Goal: Register for event/course

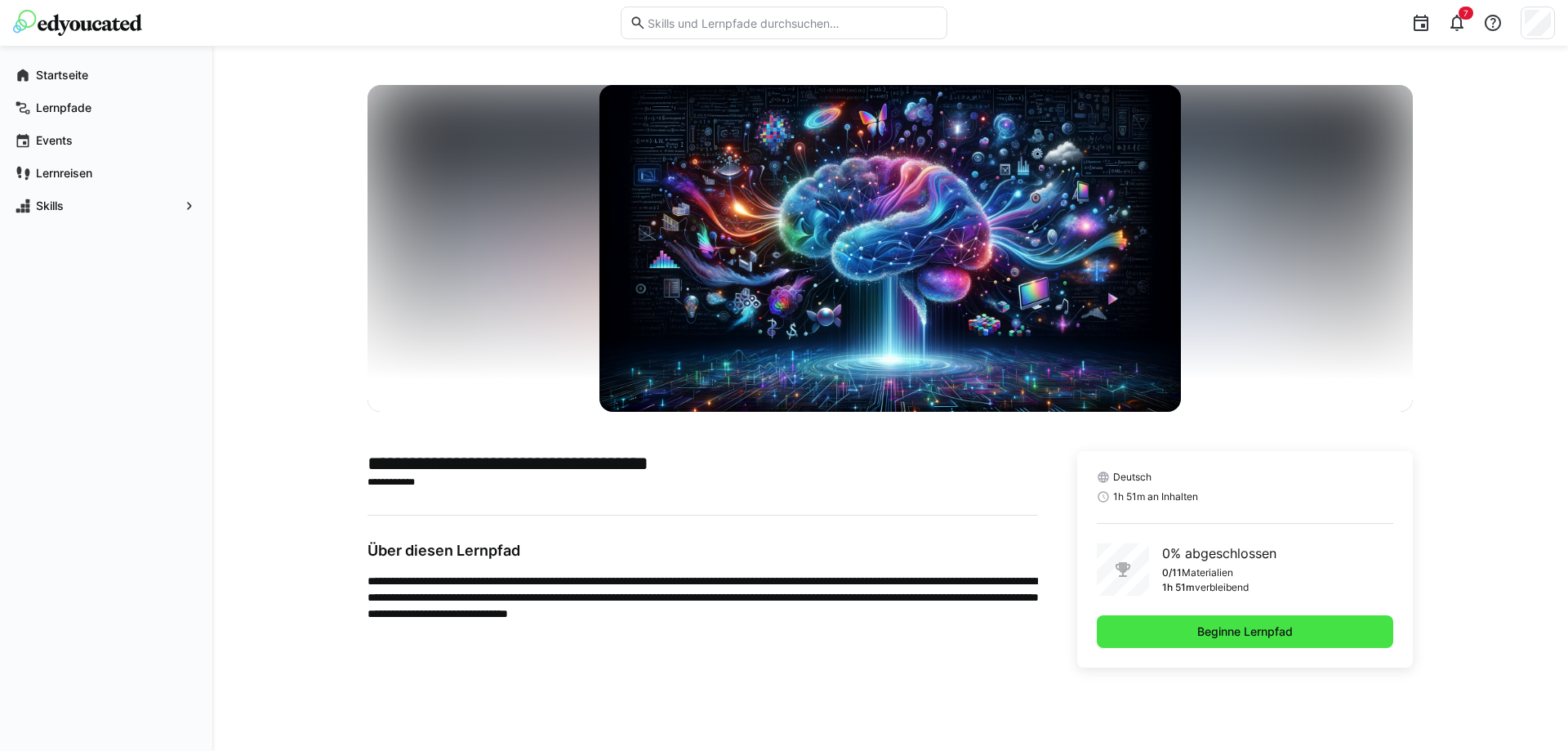
click at [1258, 619] on span "Beginne Lernpfad" at bounding box center [1245, 631] width 296 height 32
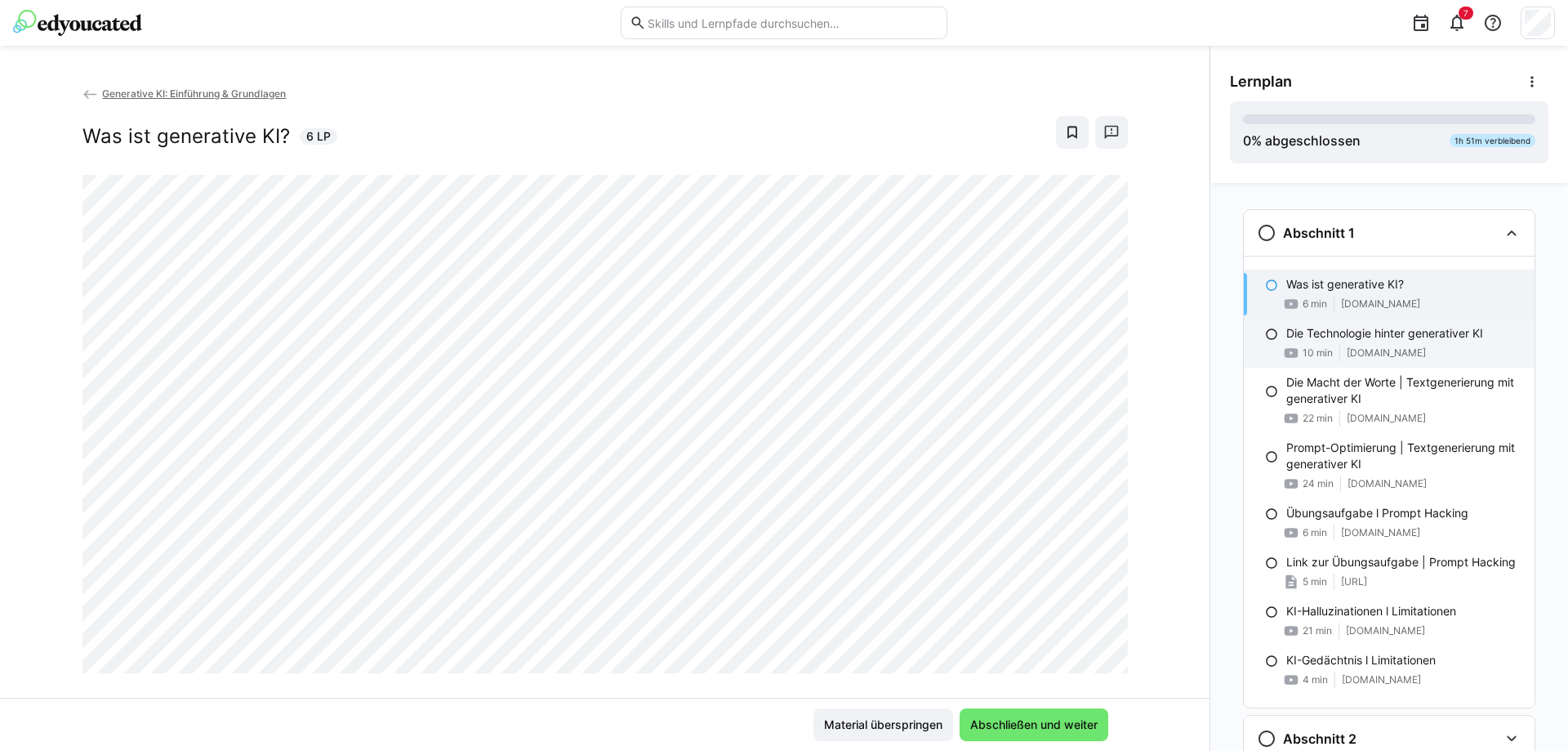
click at [1356, 347] on span "youtu.be" at bounding box center [1386, 353] width 79 height 13
click at [1361, 291] on p "Was ist generative KI?" at bounding box center [1344, 285] width 117 height 17
click at [1025, 719] on span "Abschließen und weiter" at bounding box center [1034, 724] width 132 height 17
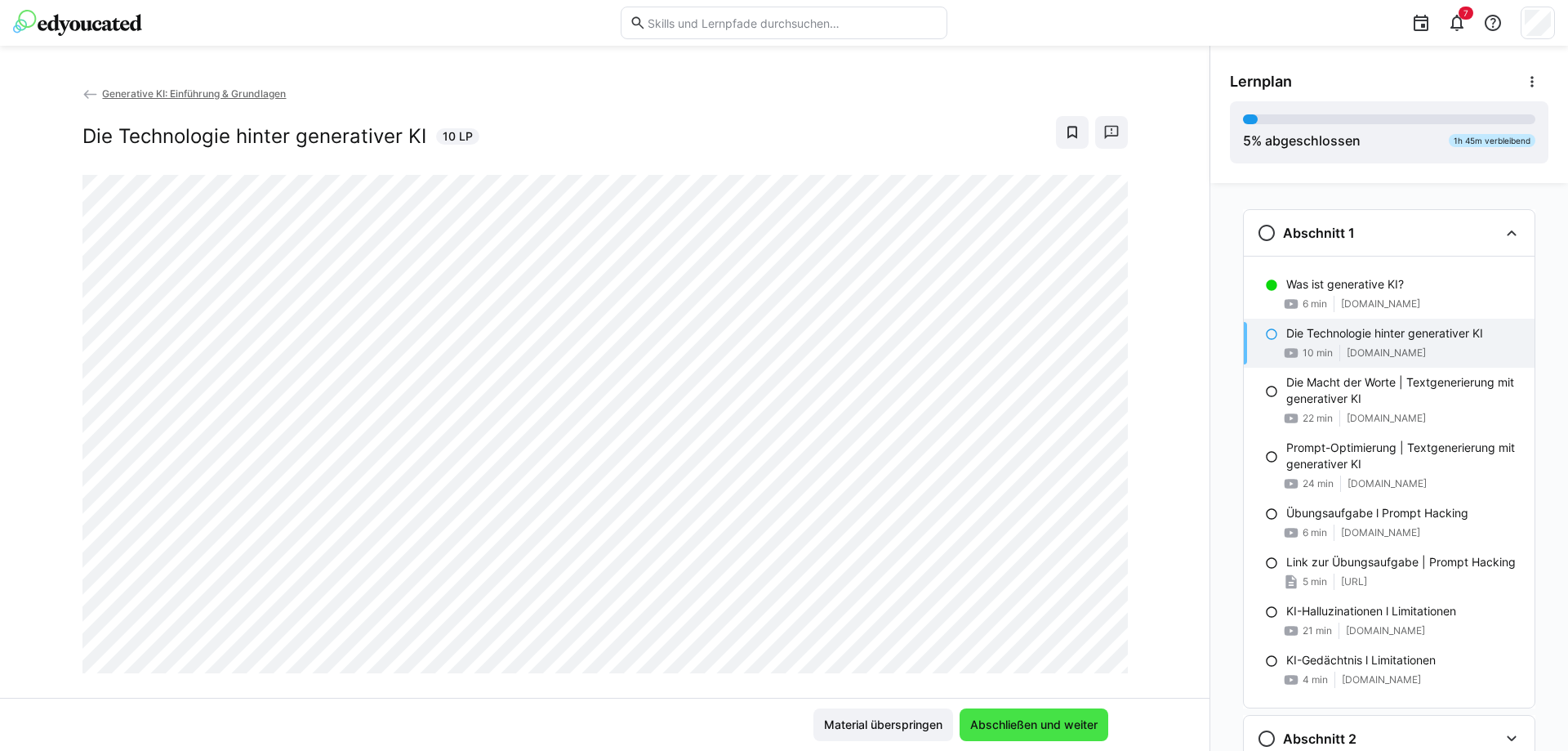
click at [1035, 731] on span "Abschließen und weiter" at bounding box center [1034, 724] width 132 height 17
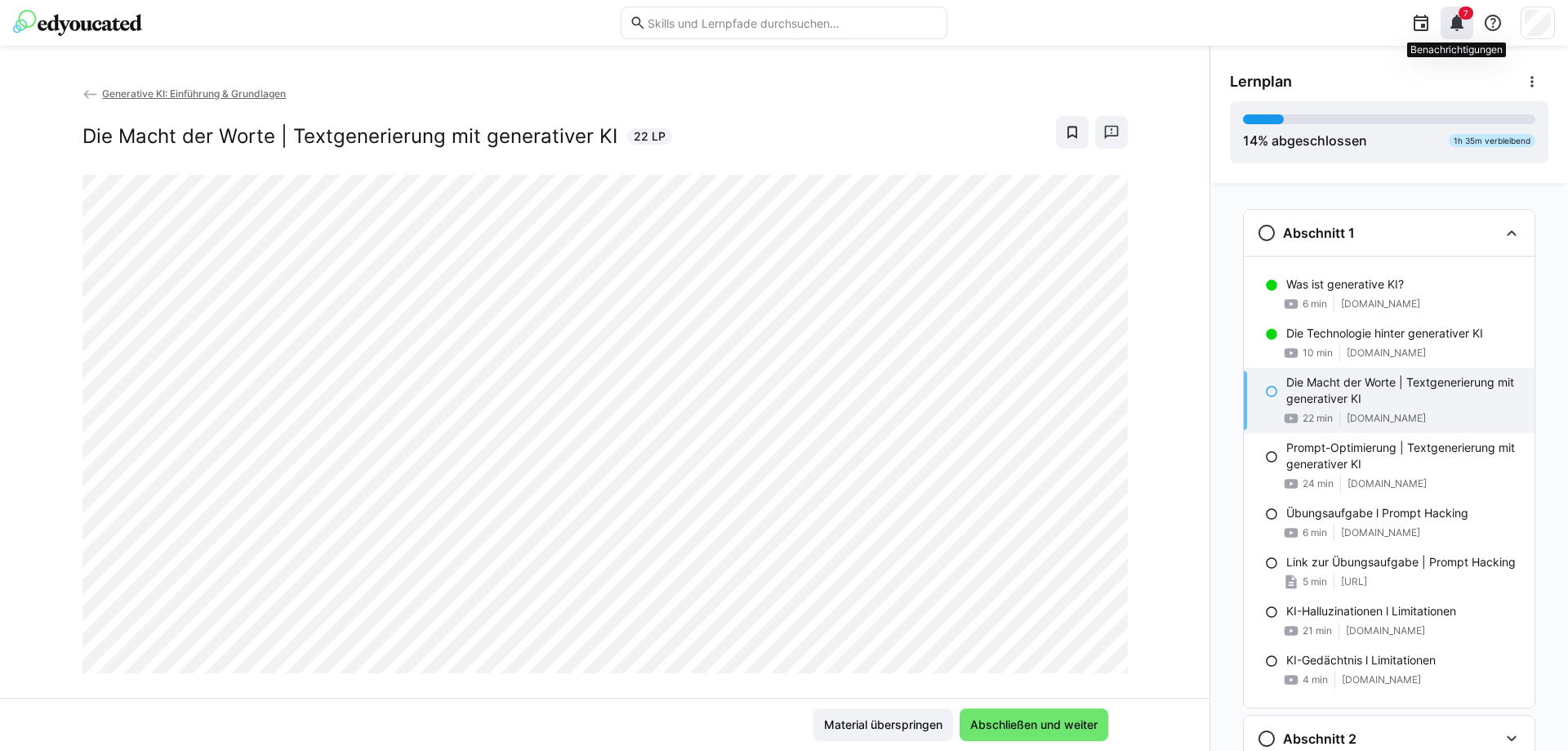
click at [1461, 24] on eds-icon at bounding box center [1456, 23] width 20 height 20
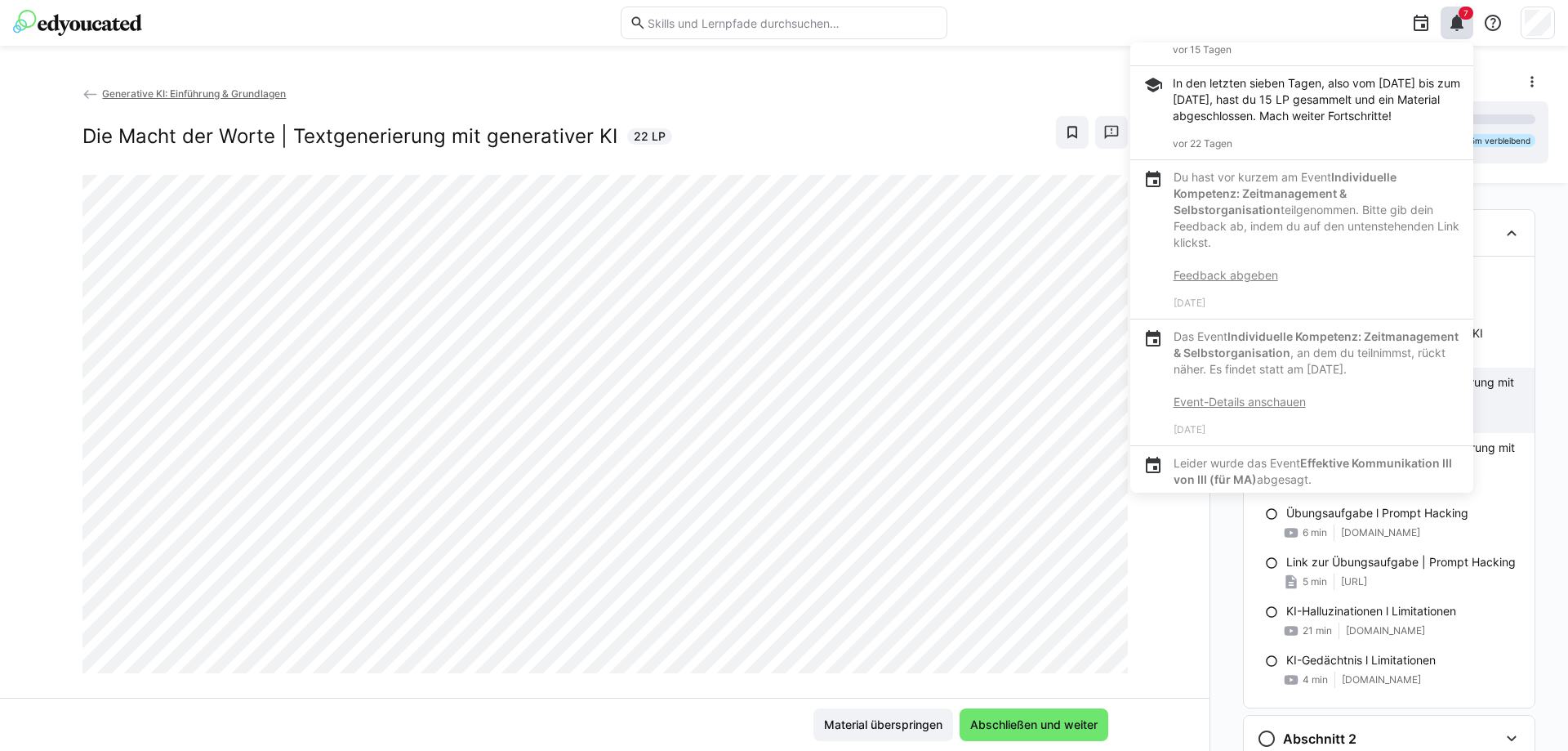
scroll to position [465, 0]
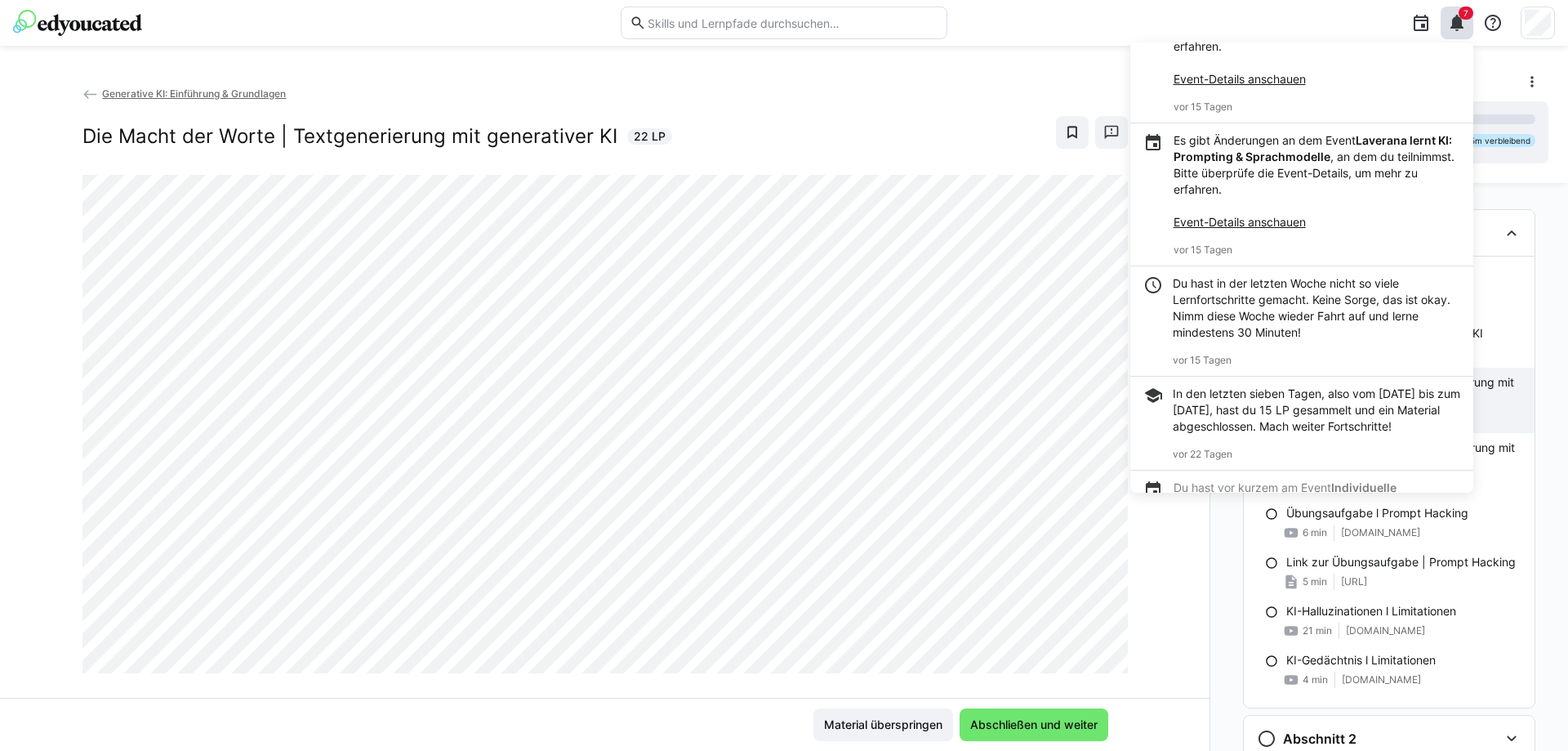
click at [1380, 184] on p "Es gibt Änderungen an dem Event Laverana lernt KI: Prompting & Sprachmodelle , …" at bounding box center [1317, 182] width 286 height 98
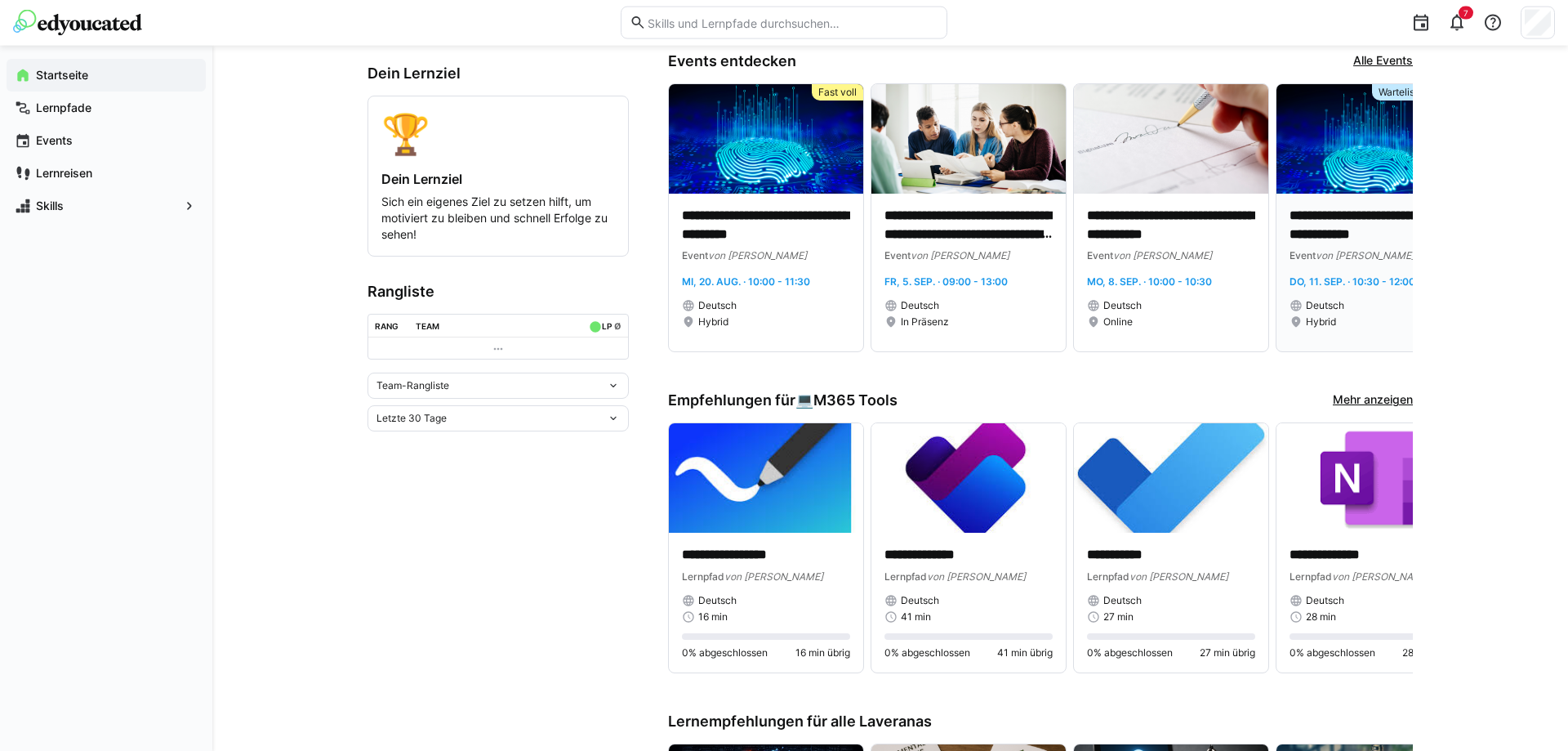
scroll to position [278, 0]
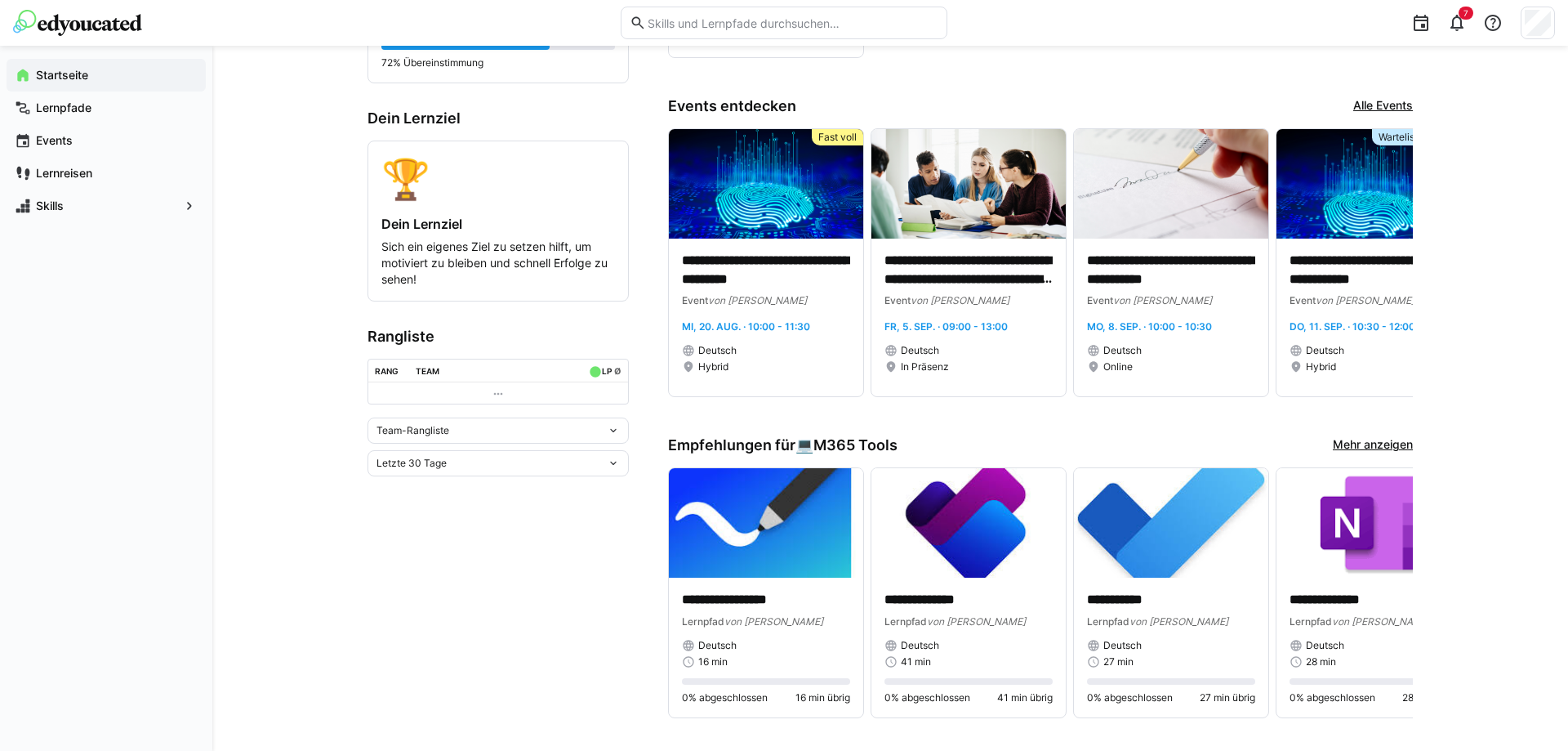
click at [1381, 98] on link "Alle Events" at bounding box center [1383, 107] width 60 height 18
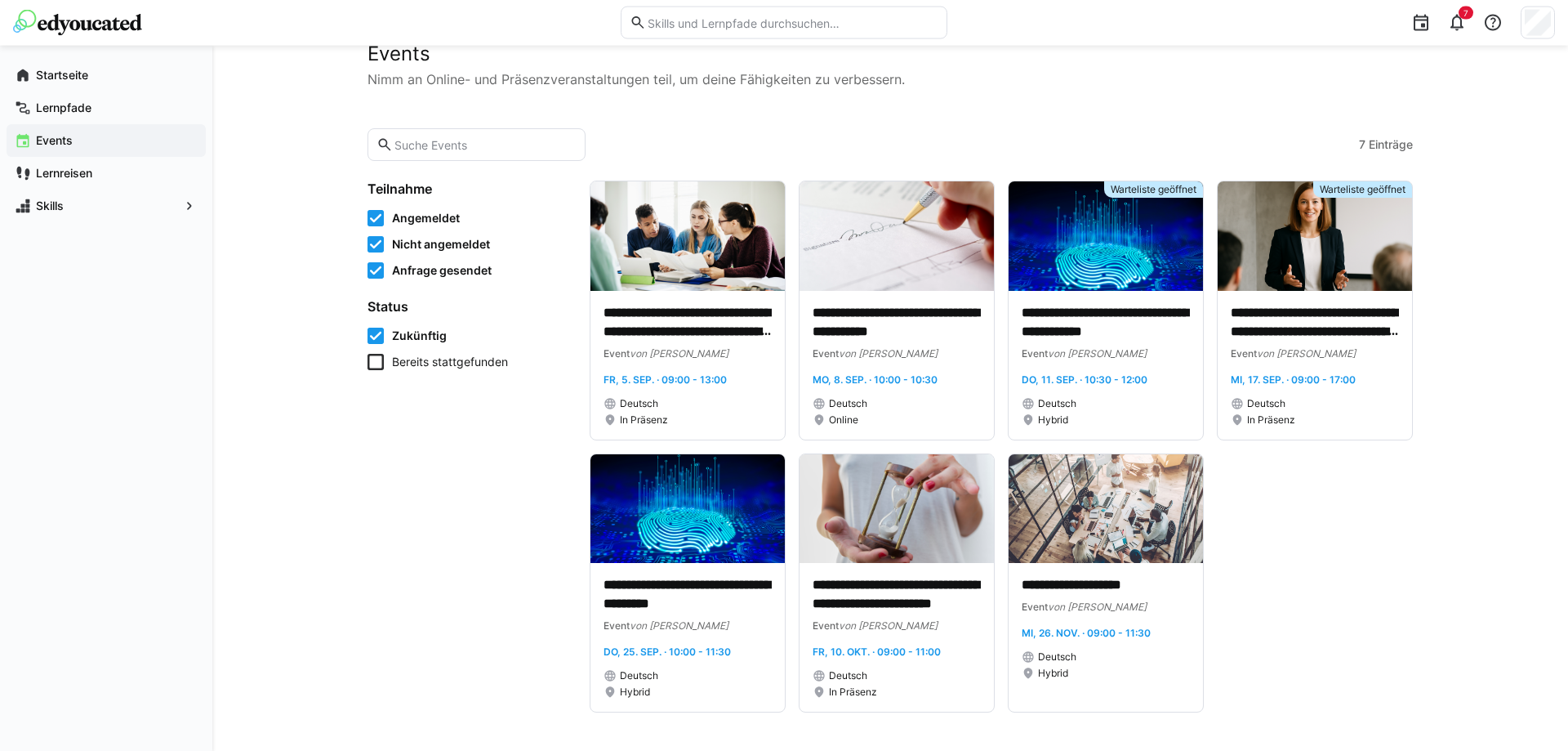
scroll to position [44, 0]
click at [694, 509] on img at bounding box center [687, 507] width 194 height 109
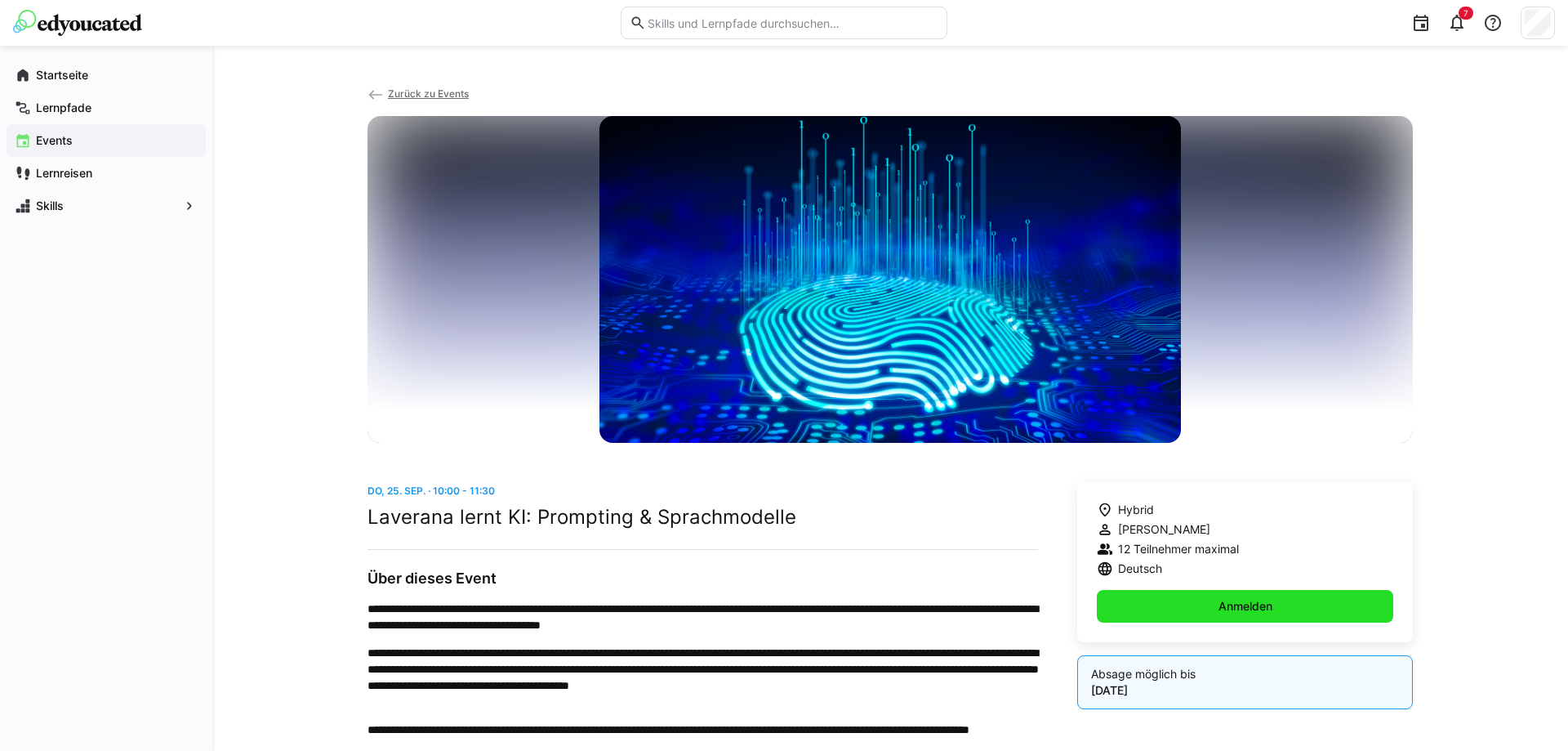
click at [1227, 604] on span "Anmelden" at bounding box center [1245, 606] width 59 height 17
